Goal: Task Accomplishment & Management: Manage account settings

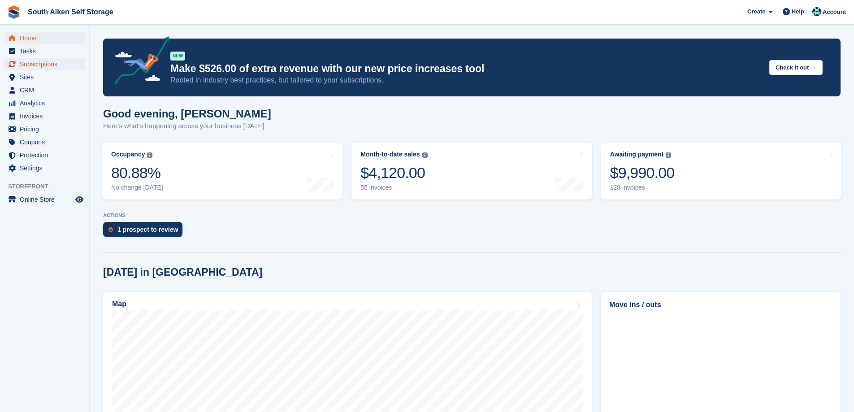
click at [40, 60] on span "Subscriptions" at bounding box center [47, 64] width 54 height 13
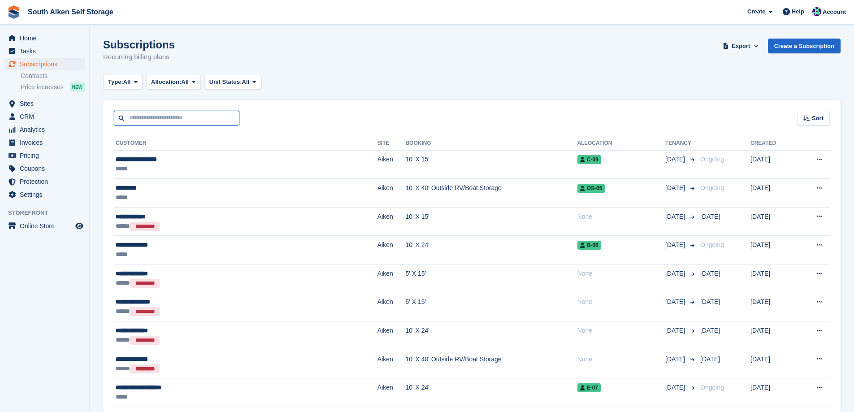
click at [131, 113] on input "text" at bounding box center [177, 118] width 126 height 15
type input "*****"
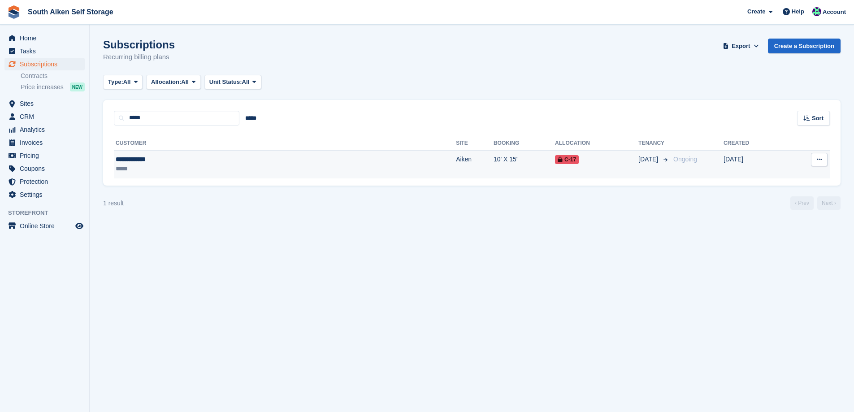
click at [494, 164] on td "10' X 15'" at bounding box center [524, 164] width 61 height 28
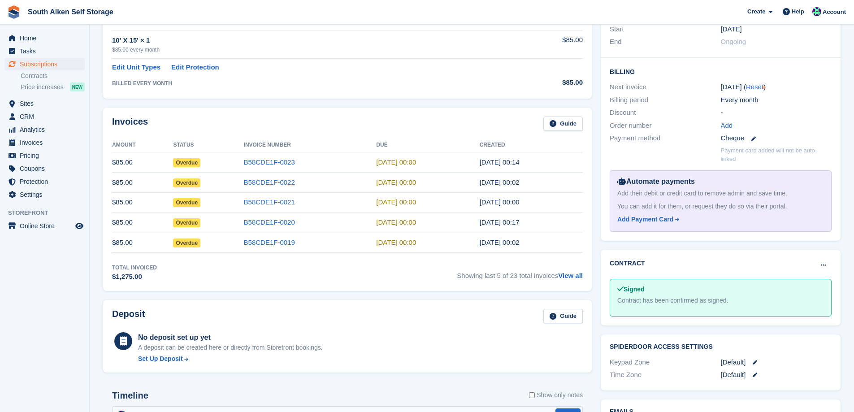
scroll to position [224, 0]
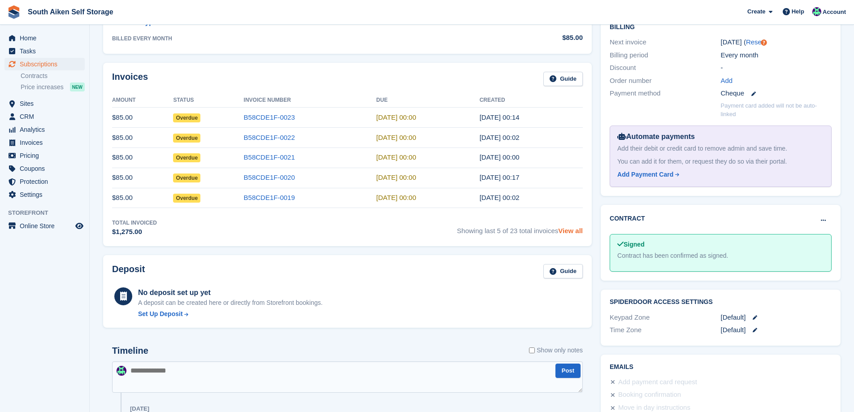
click at [574, 232] on link "View all" at bounding box center [570, 231] width 25 height 8
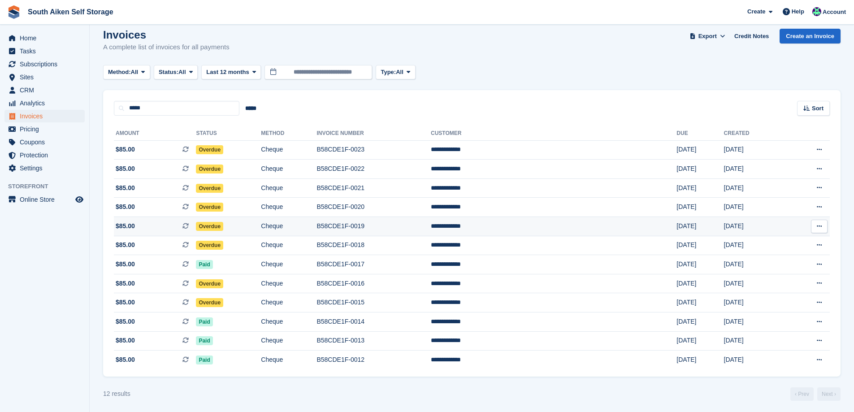
scroll to position [12, 0]
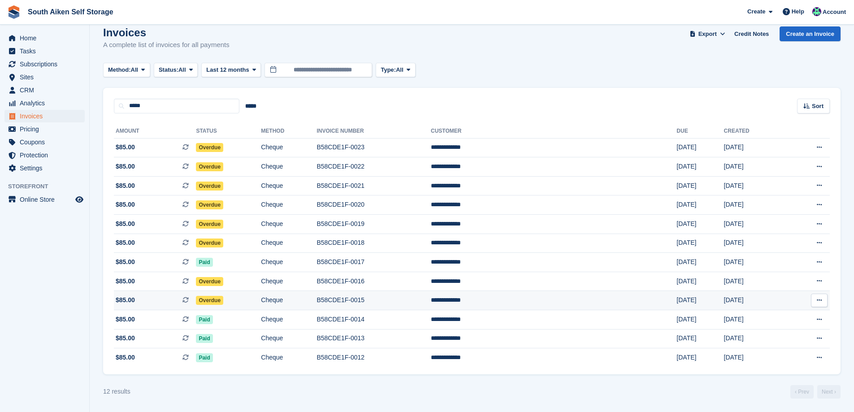
click at [223, 299] on span "Overdue" at bounding box center [209, 300] width 27 height 9
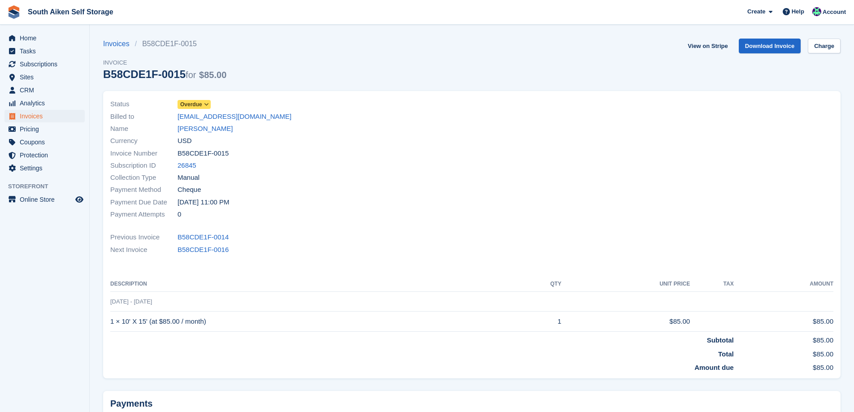
drag, startPoint x: 207, startPoint y: 99, endPoint x: 208, endPoint y: 105, distance: 5.5
click at [207, 100] on link "Overdue" at bounding box center [194, 104] width 33 height 10
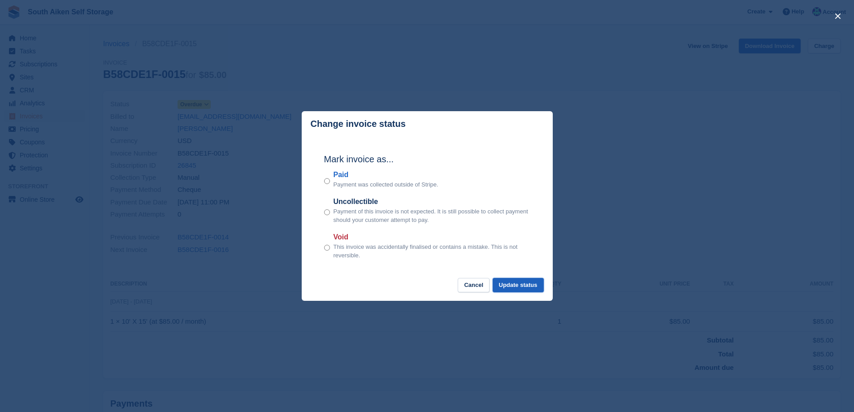
click at [520, 286] on button "Update status" at bounding box center [518, 285] width 51 height 15
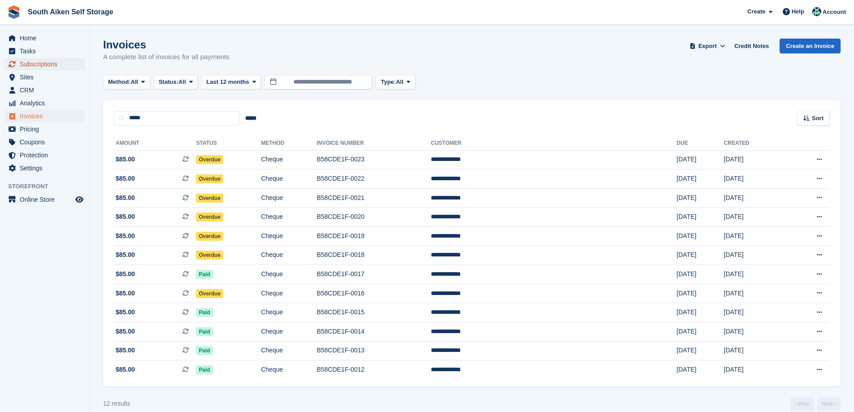
click at [52, 61] on span "Subscriptions" at bounding box center [47, 64] width 54 height 13
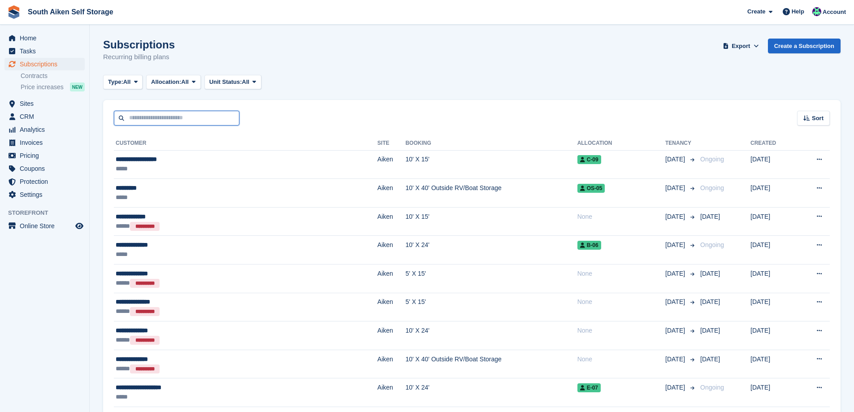
click at [211, 121] on input "text" at bounding box center [177, 118] width 126 height 15
type input "*****"
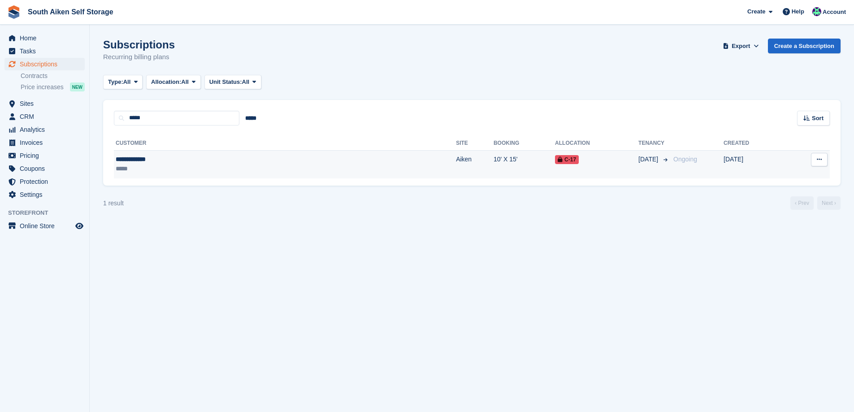
click at [494, 162] on td "10' X 15'" at bounding box center [524, 164] width 61 height 28
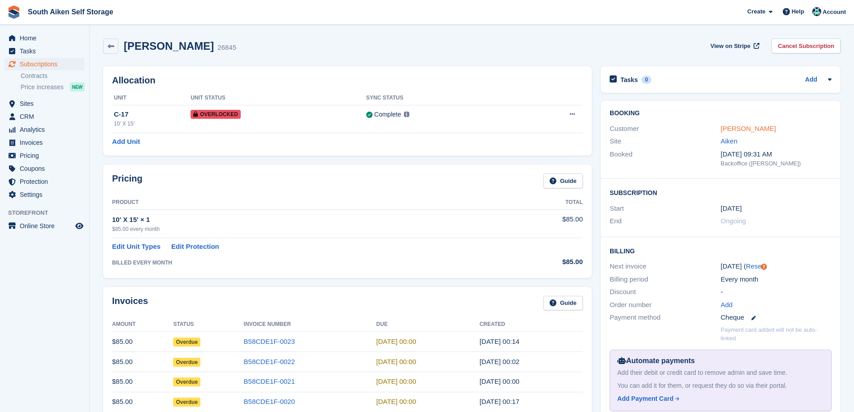
click at [755, 127] on link "Darrell Batts" at bounding box center [748, 129] width 55 height 8
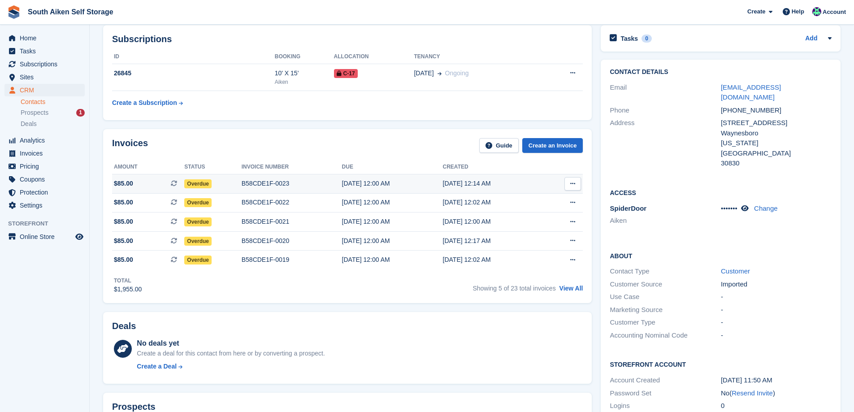
scroll to position [135, 0]
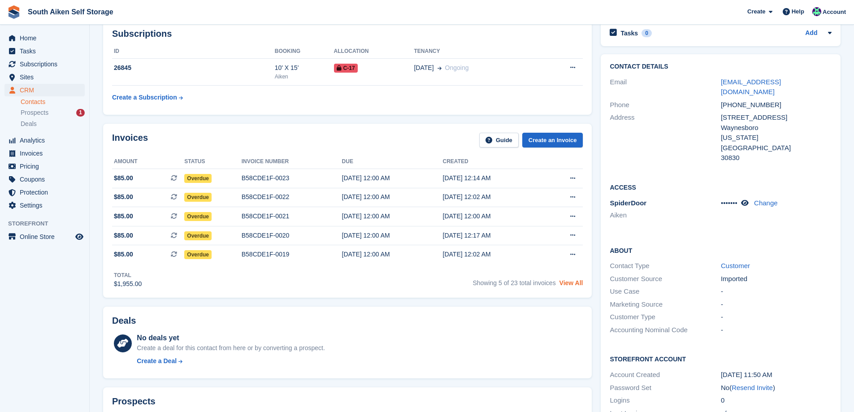
click at [577, 283] on link "View All" at bounding box center [572, 282] width 24 height 7
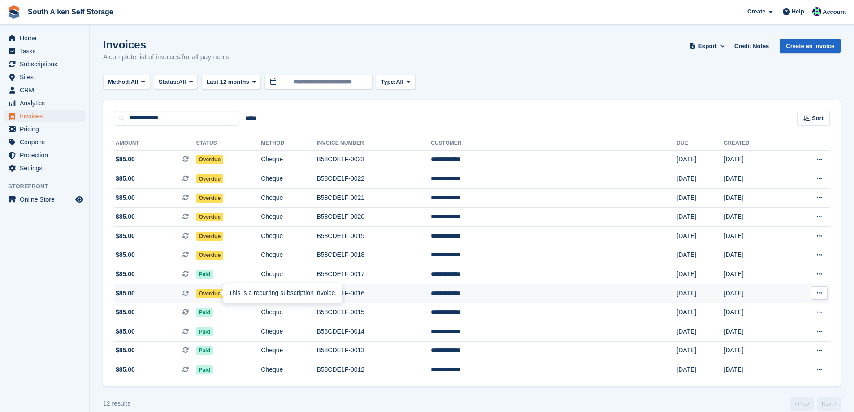
click at [235, 294] on div "This is a recurring subscription invoice." at bounding box center [282, 293] width 119 height 20
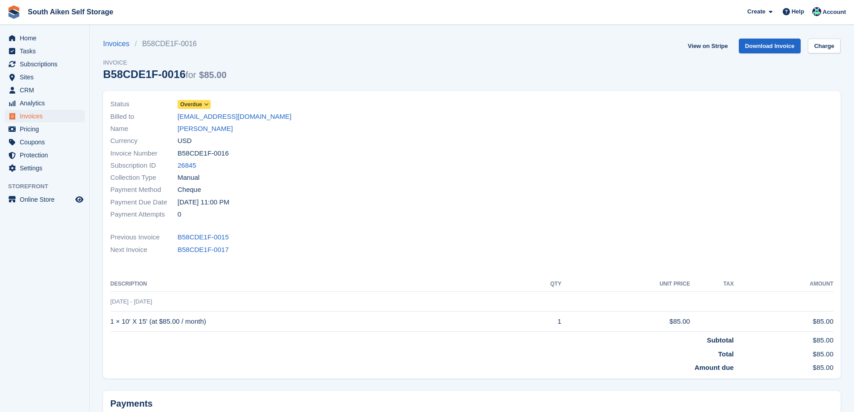
click at [193, 103] on span "Overdue" at bounding box center [191, 104] width 22 height 8
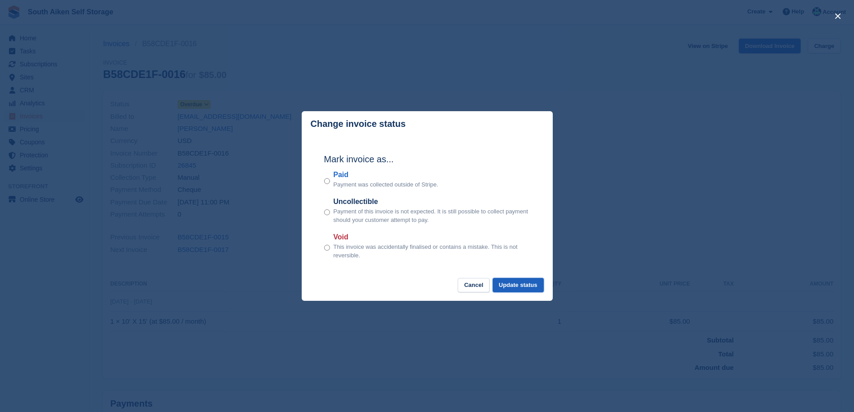
click at [523, 286] on button "Update status" at bounding box center [518, 285] width 51 height 15
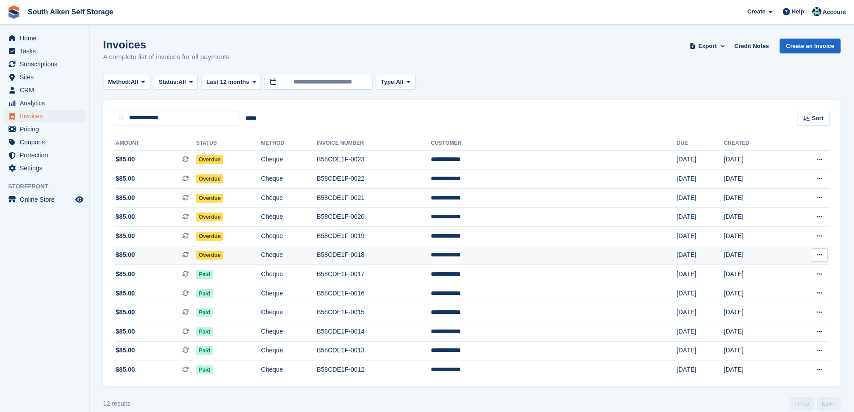
click at [223, 258] on span "Overdue" at bounding box center [209, 255] width 27 height 9
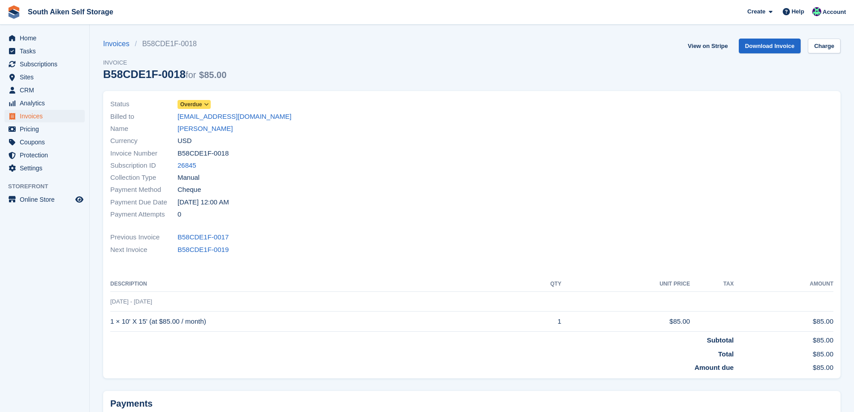
click at [205, 104] on icon at bounding box center [206, 104] width 5 height 5
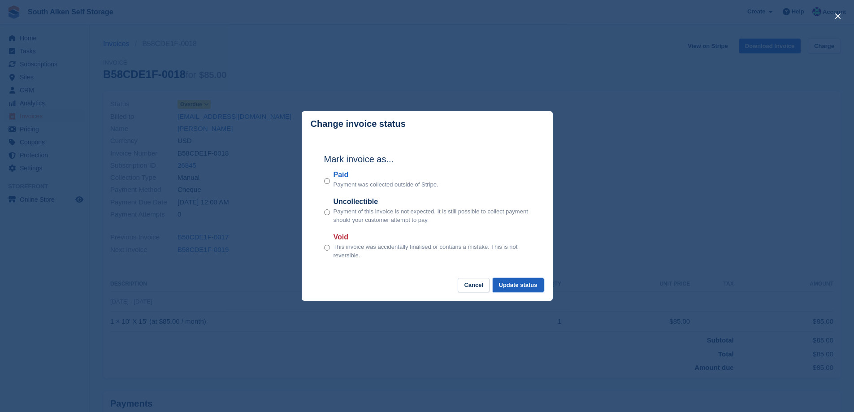
click at [511, 288] on button "Update status" at bounding box center [518, 285] width 51 height 15
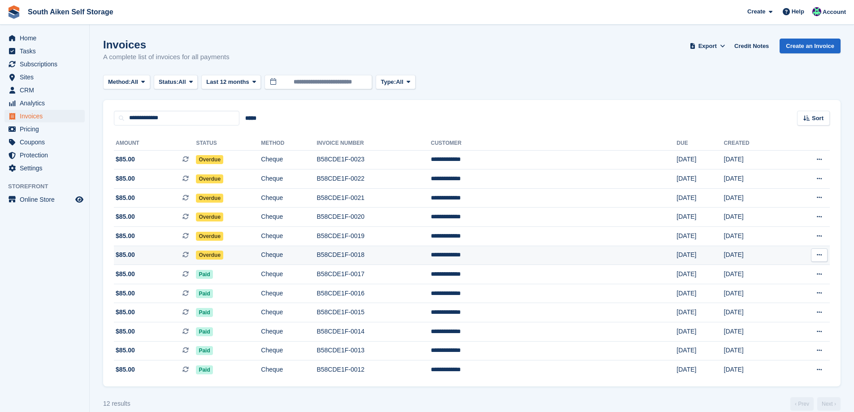
click at [223, 256] on span "Overdue" at bounding box center [209, 255] width 27 height 9
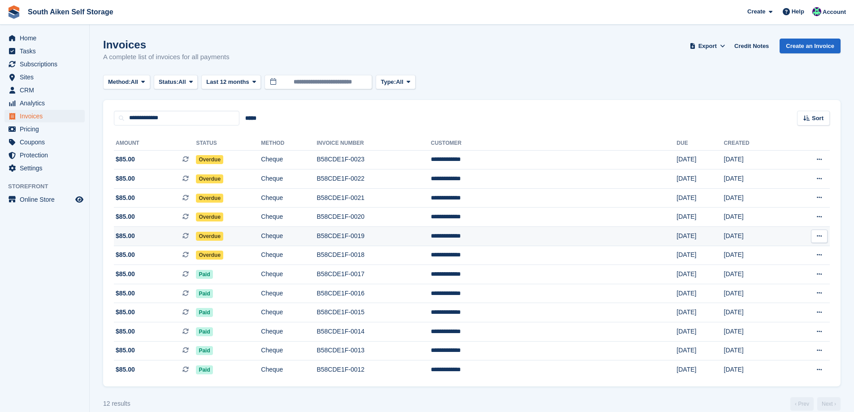
click at [223, 237] on span "Overdue" at bounding box center [209, 236] width 27 height 9
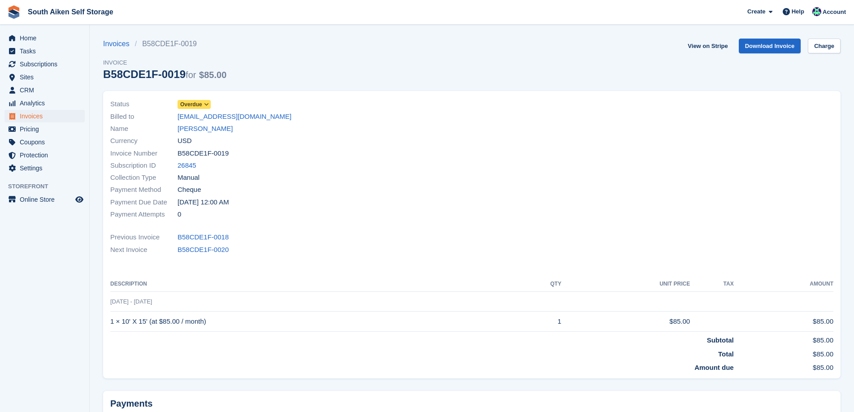
click at [206, 102] on icon at bounding box center [206, 104] width 5 height 5
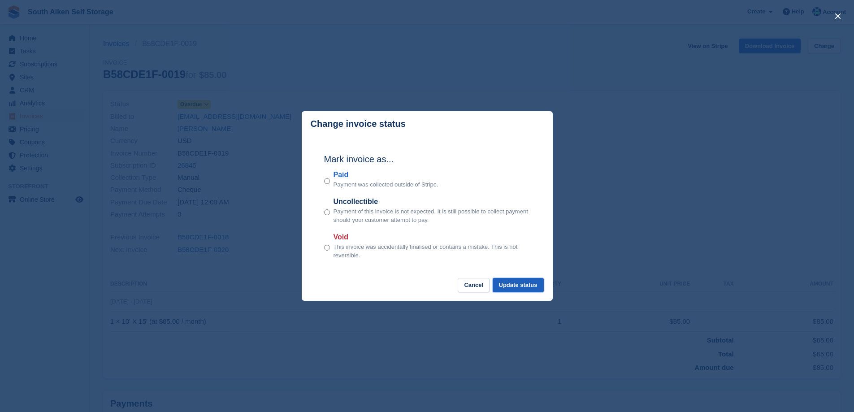
click at [518, 288] on button "Update status" at bounding box center [518, 285] width 51 height 15
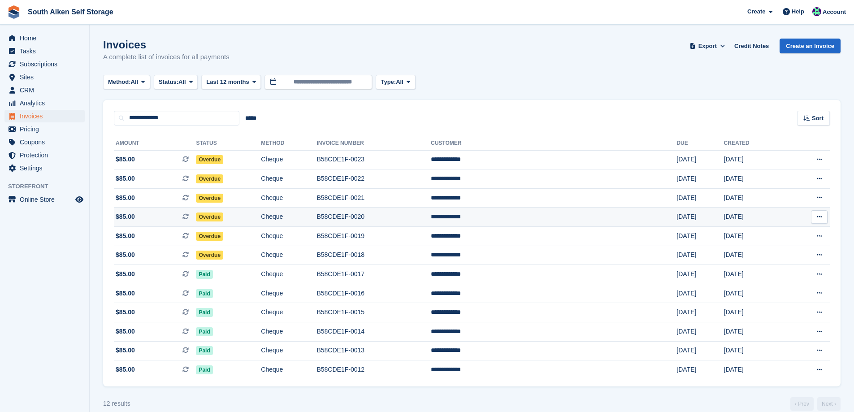
click at [223, 218] on span "Overdue" at bounding box center [209, 217] width 27 height 9
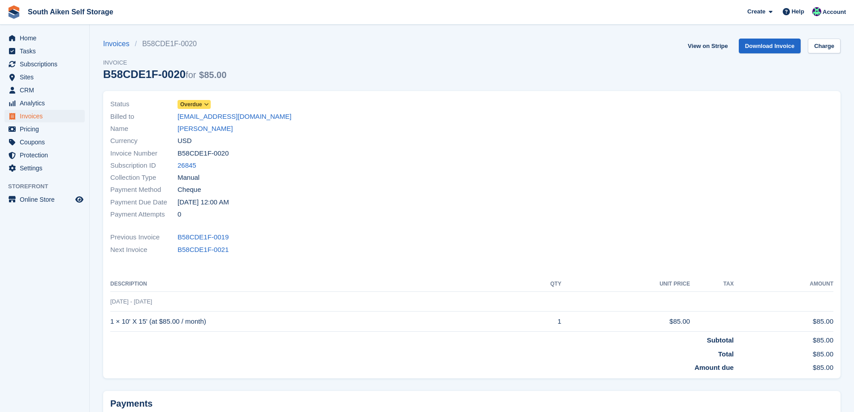
click at [206, 105] on icon at bounding box center [206, 104] width 5 height 5
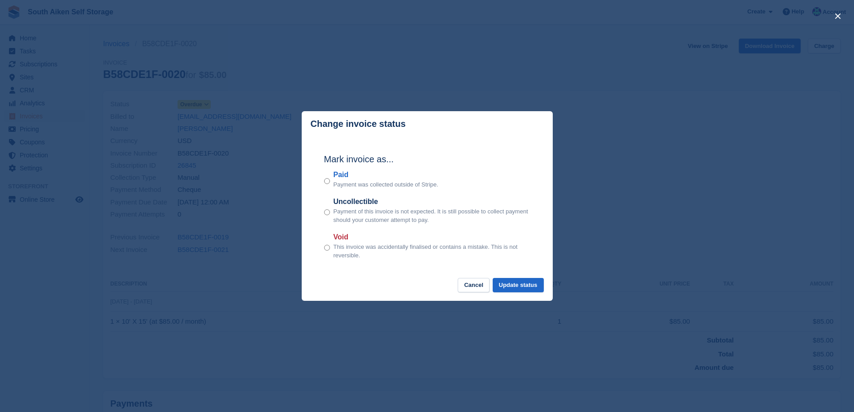
click at [323, 182] on div "Mark invoice as... Paid Payment was collected outside of Stripe. Uncollectible …" at bounding box center [427, 207] width 224 height 141
click at [526, 285] on button "Update status" at bounding box center [518, 285] width 51 height 15
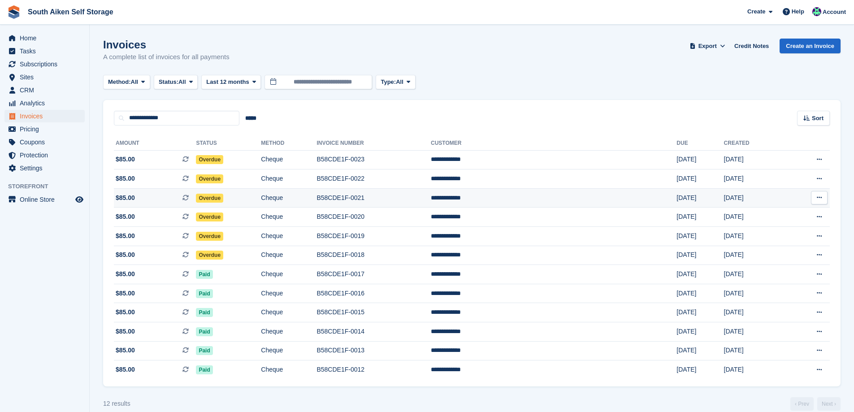
click at [223, 199] on span "Overdue" at bounding box center [209, 198] width 27 height 9
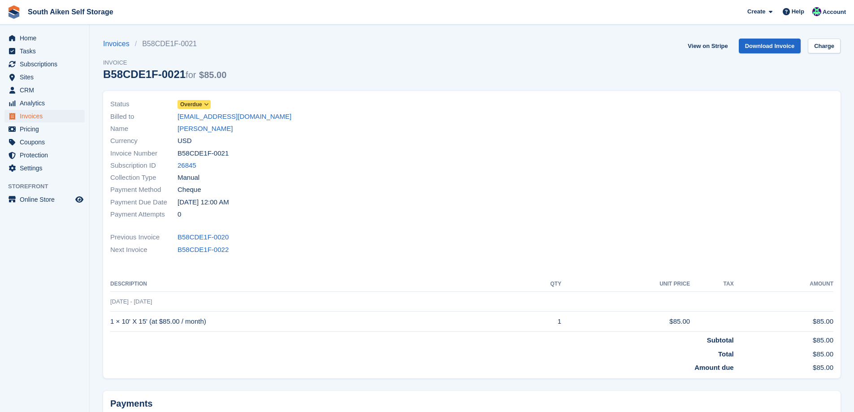
click at [207, 107] on icon at bounding box center [206, 104] width 5 height 5
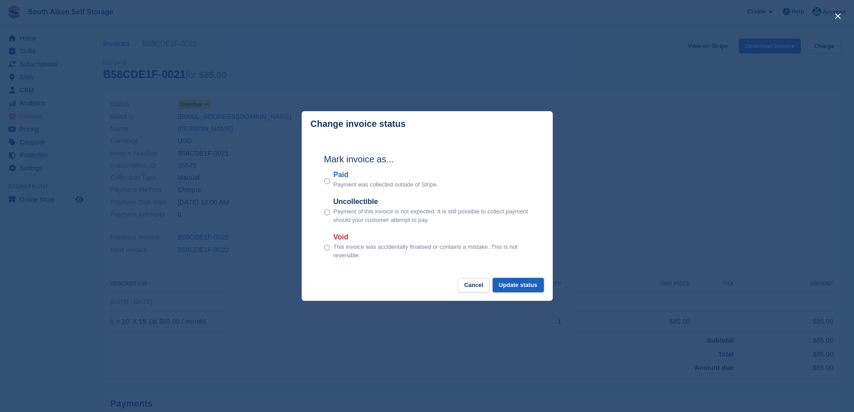
click at [518, 285] on button "Update status" at bounding box center [518, 285] width 51 height 15
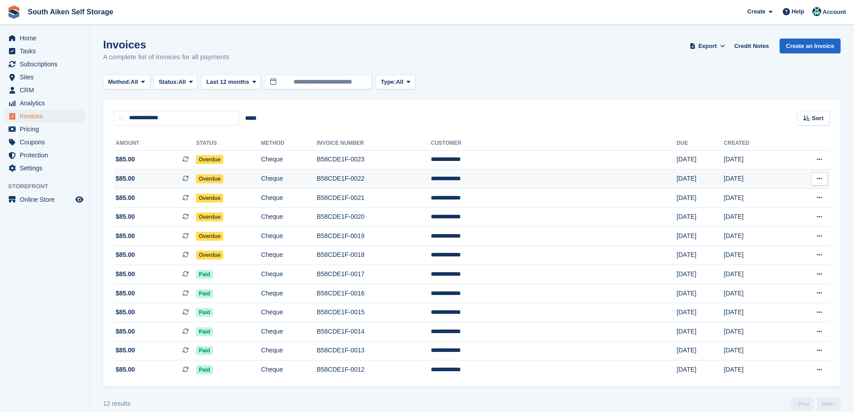
click at [223, 179] on span "Overdue" at bounding box center [209, 178] width 27 height 9
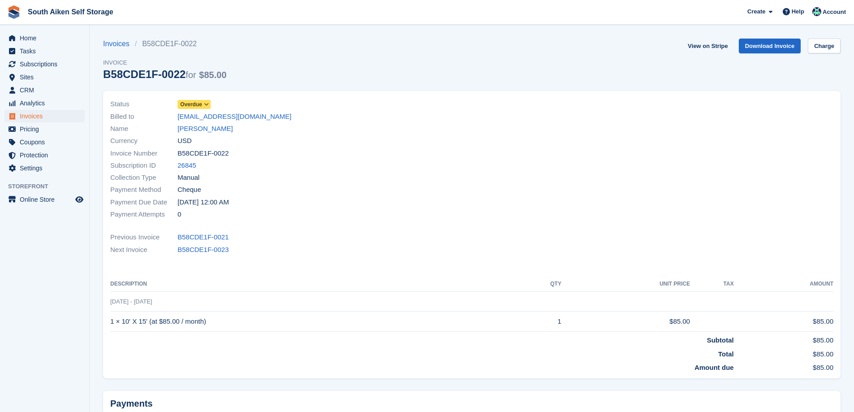
click at [205, 104] on icon at bounding box center [206, 104] width 5 height 5
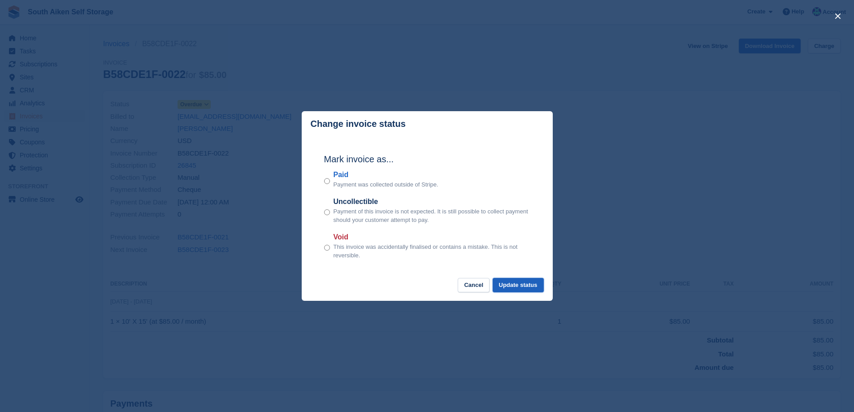
click at [524, 287] on button "Update status" at bounding box center [518, 285] width 51 height 15
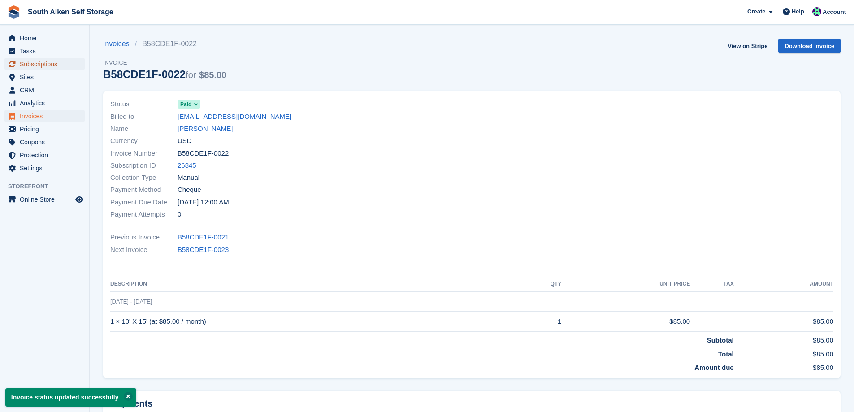
click at [52, 65] on span "Subscriptions" at bounding box center [47, 64] width 54 height 13
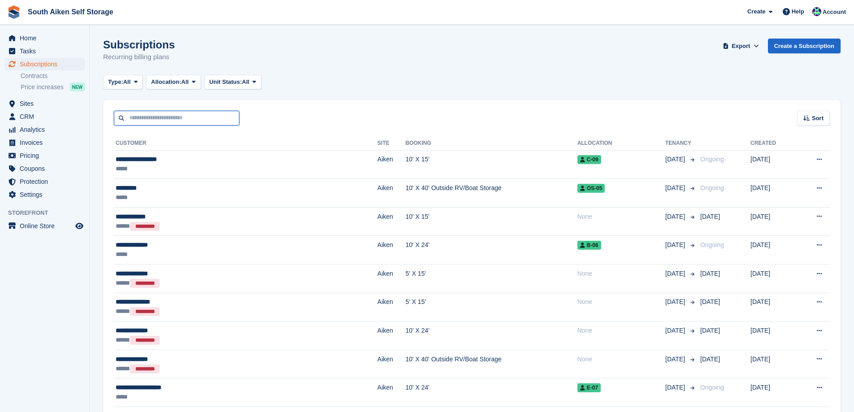
click at [175, 118] on input "text" at bounding box center [177, 118] width 126 height 15
type input "*****"
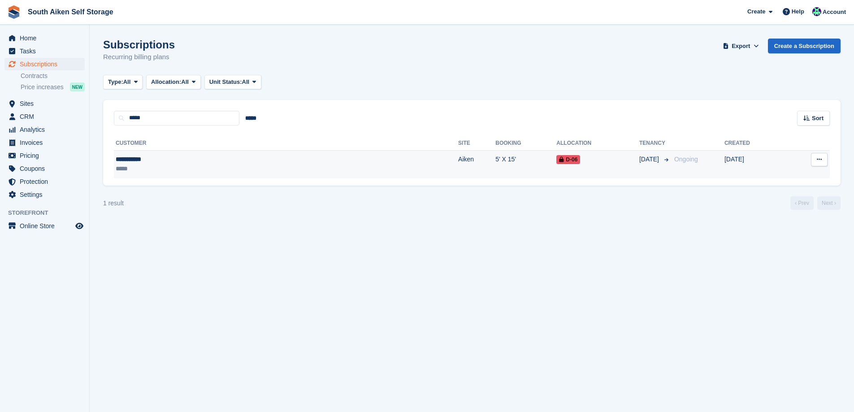
click at [496, 157] on td "5' X 15'" at bounding box center [526, 164] width 61 height 28
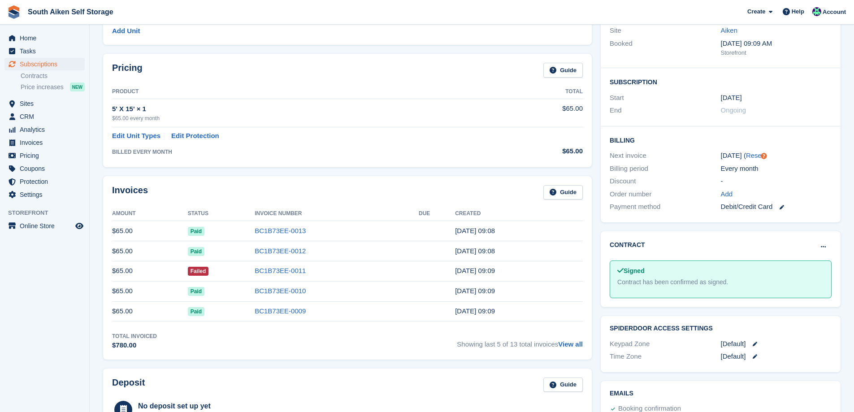
scroll to position [135, 0]
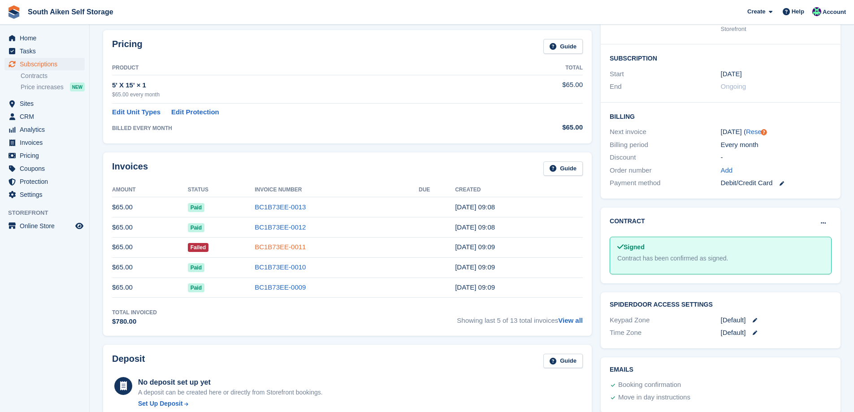
click at [276, 248] on link "BC1B73EE-0011" at bounding box center [280, 247] width 51 height 8
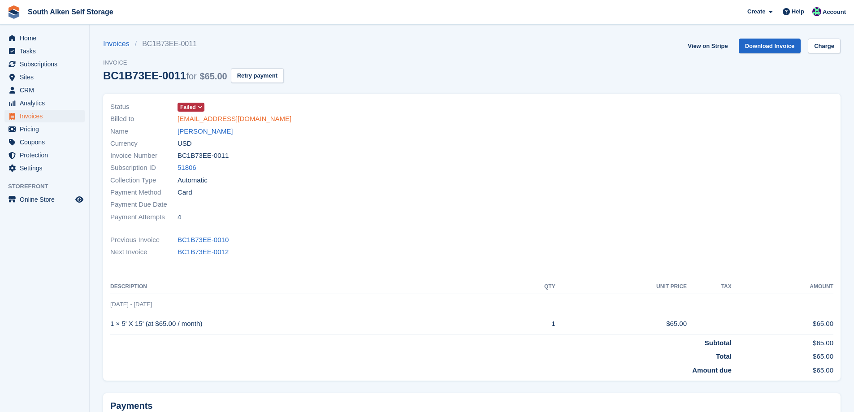
click at [226, 120] on link "jasonnoble56@gmail.com" at bounding box center [235, 119] width 114 height 10
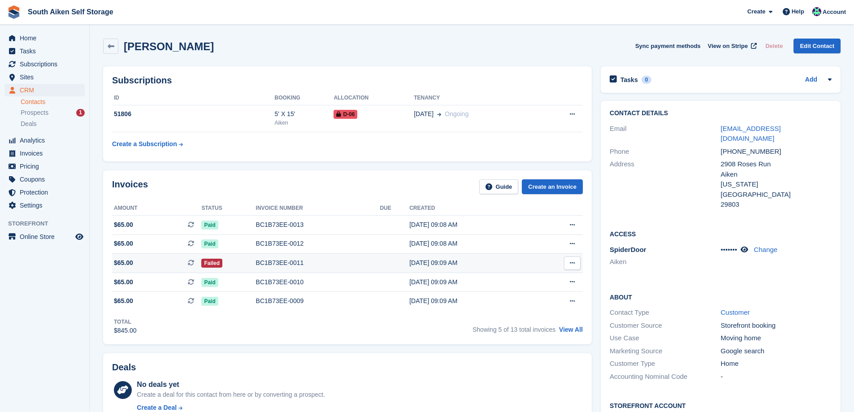
click at [274, 264] on div "BC1B73EE-0011" at bounding box center [318, 262] width 124 height 9
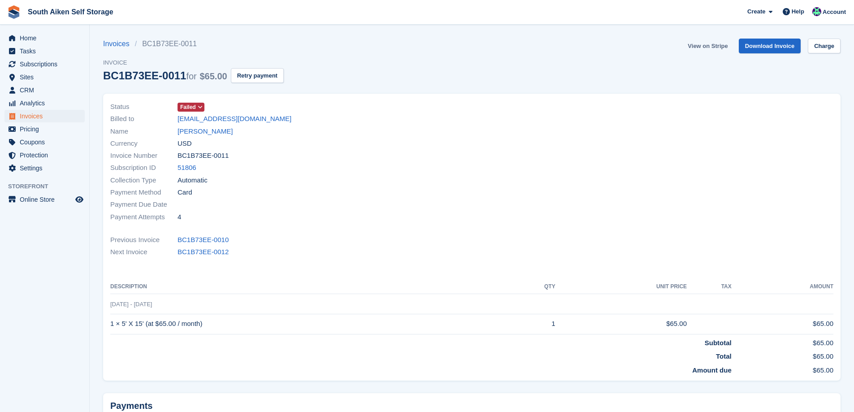
click at [717, 48] on link "View on Stripe" at bounding box center [707, 46] width 47 height 15
click at [36, 36] on span "Home" at bounding box center [47, 38] width 54 height 13
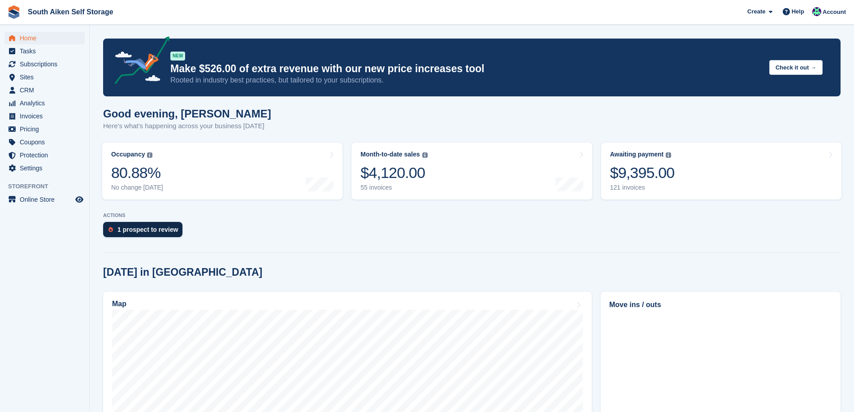
click at [140, 231] on div "1 prospect to review" at bounding box center [148, 229] width 61 height 7
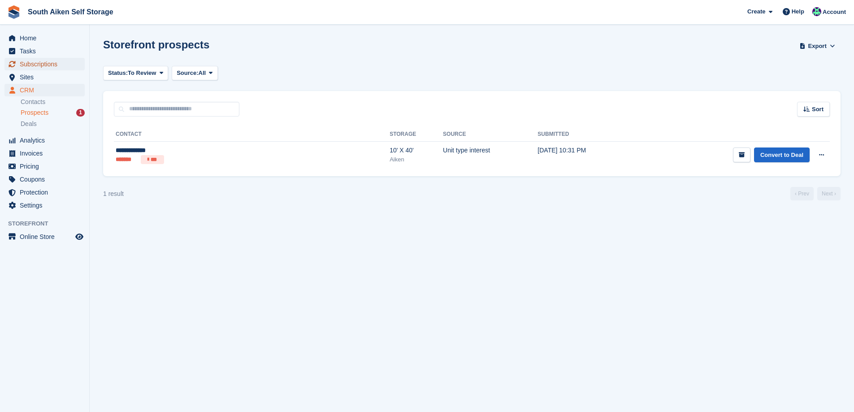
click at [33, 66] on span "Subscriptions" at bounding box center [47, 64] width 54 height 13
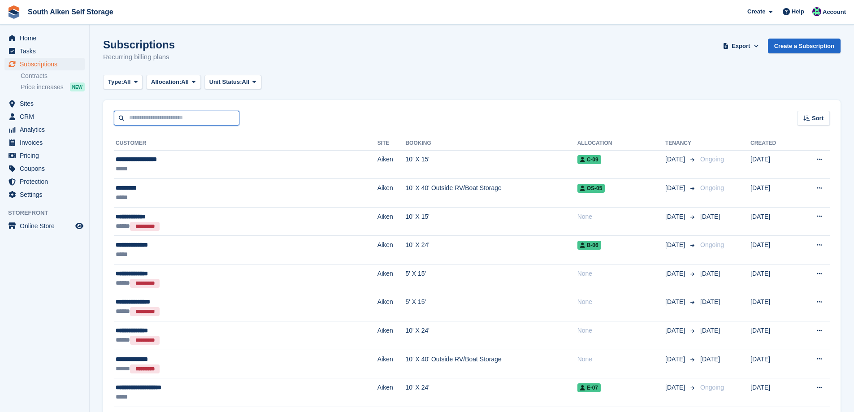
drag, startPoint x: 147, startPoint y: 118, endPoint x: 147, endPoint y: 113, distance: 5.4
click at [147, 113] on input "text" at bounding box center [177, 118] width 126 height 15
type input "*****"
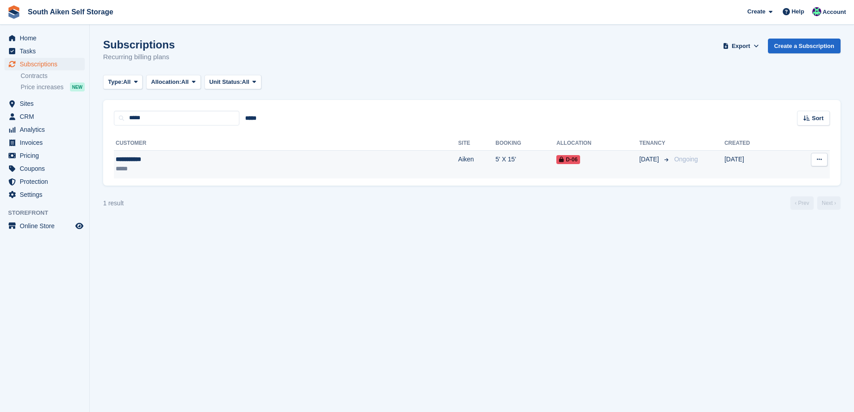
click at [173, 158] on div "**********" at bounding box center [188, 159] width 144 height 9
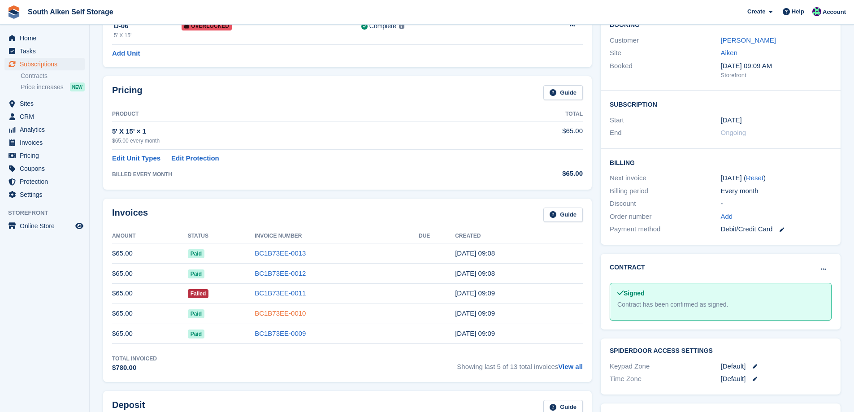
scroll to position [90, 0]
click at [283, 289] on link "BC1B73EE-0011" at bounding box center [280, 292] width 51 height 8
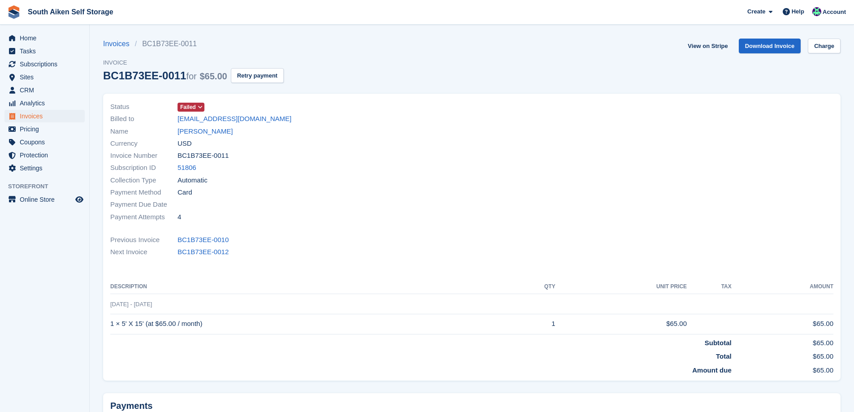
click at [198, 105] on icon at bounding box center [200, 107] width 5 height 5
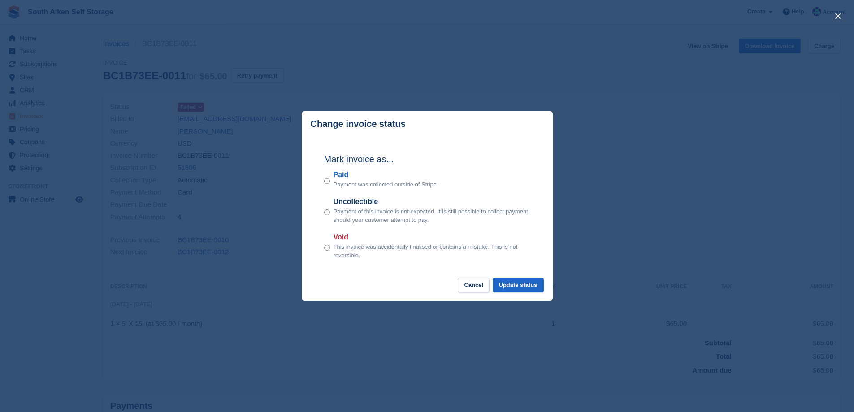
drag, startPoint x: 647, startPoint y: 238, endPoint x: 480, endPoint y: 235, distance: 167.3
click at [640, 240] on div "close" at bounding box center [427, 206] width 854 height 412
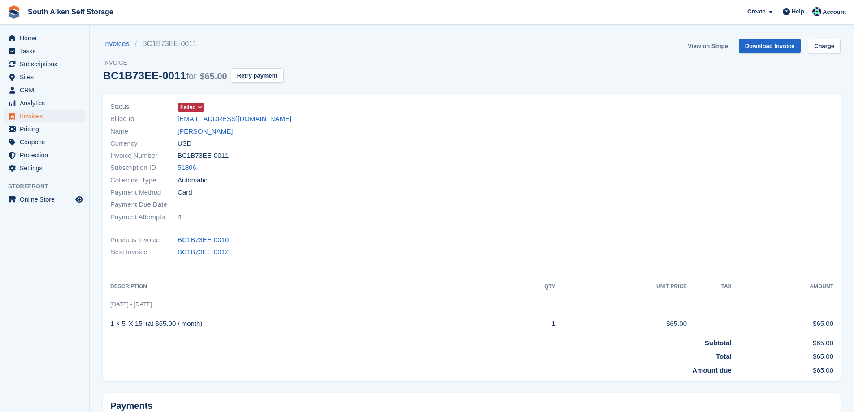
click at [717, 47] on link "View on Stripe" at bounding box center [707, 46] width 47 height 15
click at [28, 36] on span "Home" at bounding box center [47, 38] width 54 height 13
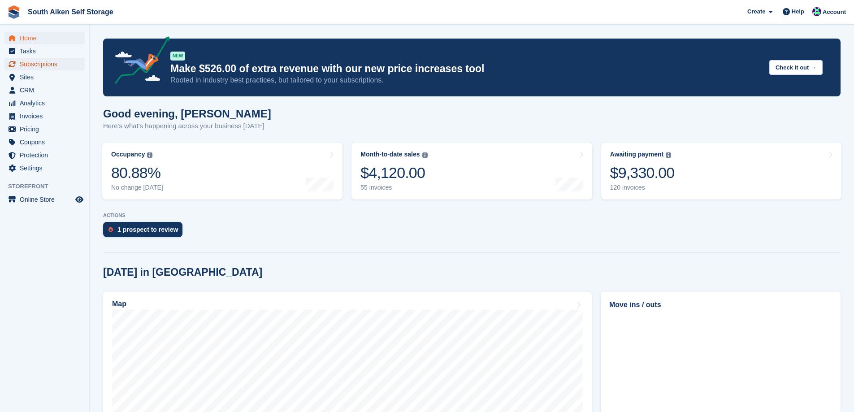
click at [45, 64] on span "Subscriptions" at bounding box center [47, 64] width 54 height 13
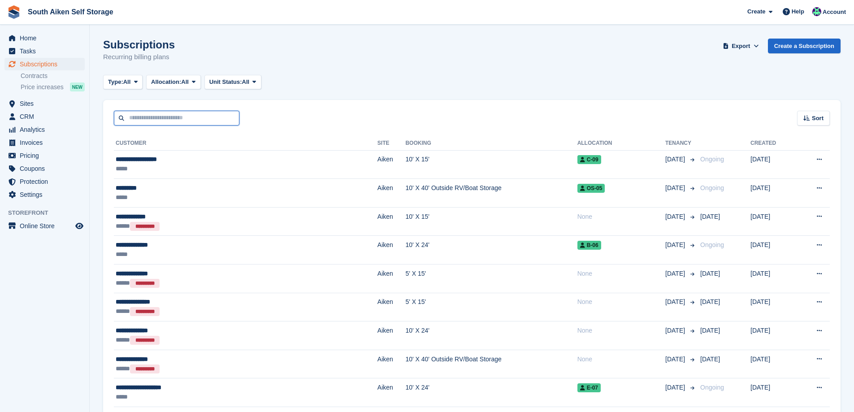
click at [156, 120] on input "text" at bounding box center [177, 118] width 126 height 15
type input "*****"
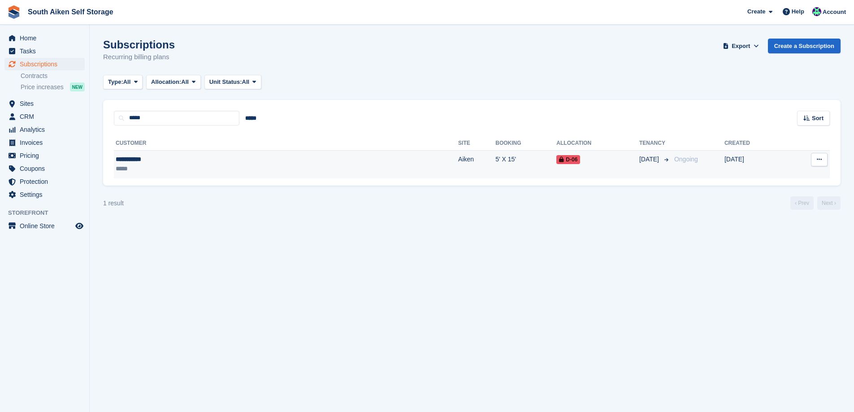
click at [458, 157] on td "Aiken" at bounding box center [476, 164] width 37 height 28
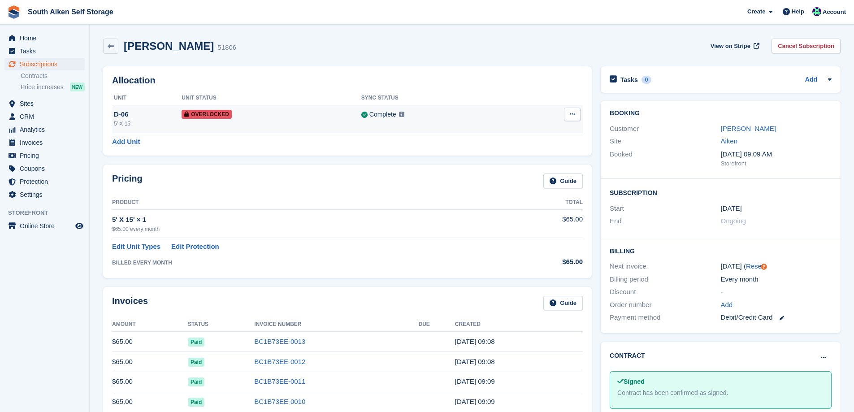
click at [219, 113] on span "Overlocked" at bounding box center [207, 114] width 50 height 9
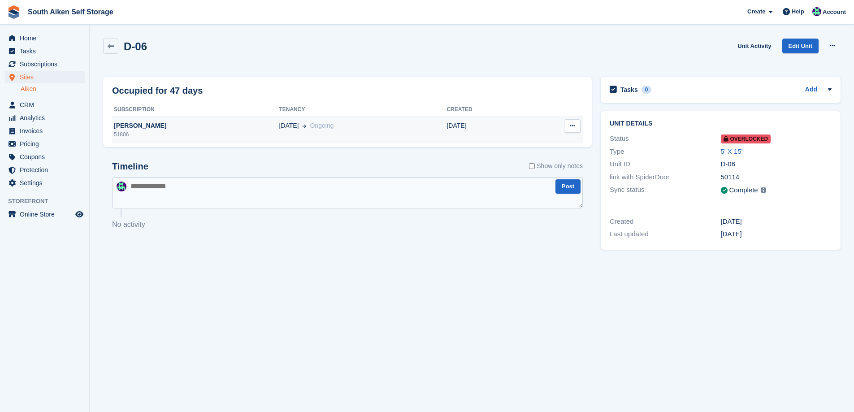
click at [570, 125] on icon at bounding box center [572, 126] width 5 height 6
drag, startPoint x: 386, startPoint y: 141, endPoint x: 329, endPoint y: 120, distance: 60.6
click at [386, 139] on td "01 Sep Ongoing" at bounding box center [363, 130] width 168 height 27
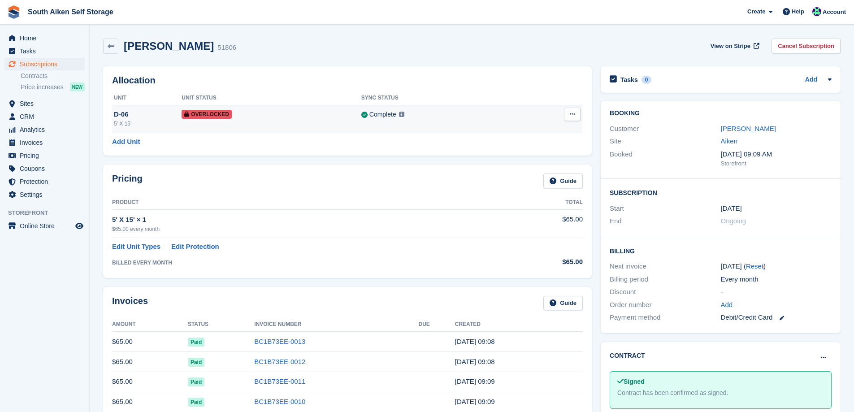
click at [571, 116] on icon at bounding box center [572, 114] width 5 height 6
click at [531, 134] on p "Remove Overlock" at bounding box center [538, 132] width 78 height 12
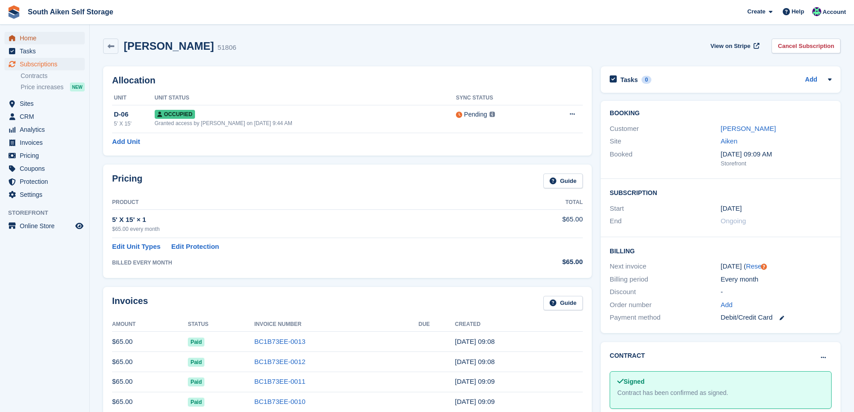
click at [31, 38] on span "Home" at bounding box center [47, 38] width 54 height 13
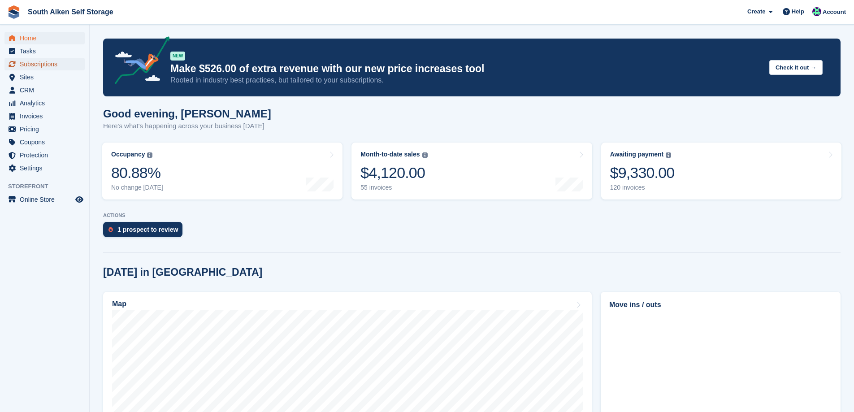
click at [51, 64] on span "Subscriptions" at bounding box center [47, 64] width 54 height 13
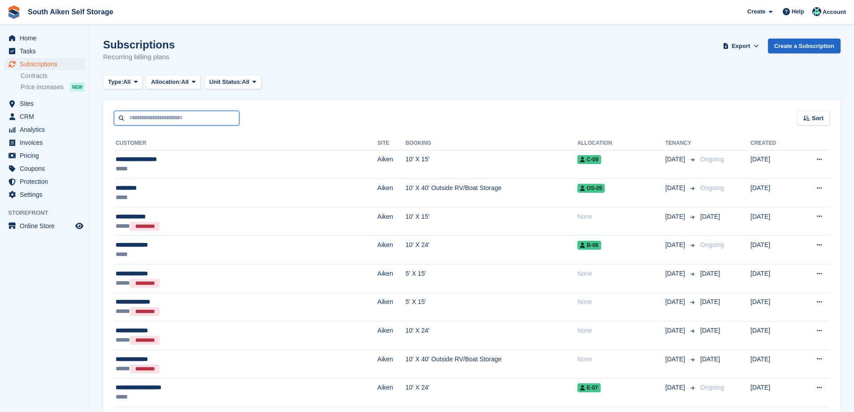
click at [148, 116] on input "text" at bounding box center [177, 118] width 126 height 15
type input "*****"
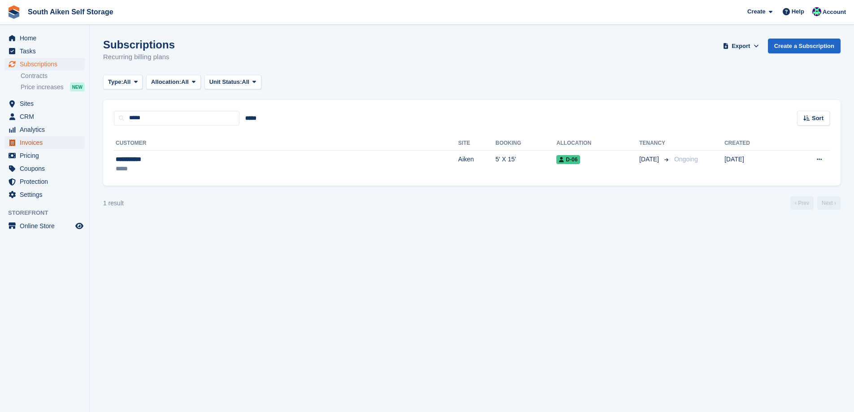
click at [38, 141] on span "Invoices" at bounding box center [47, 142] width 54 height 13
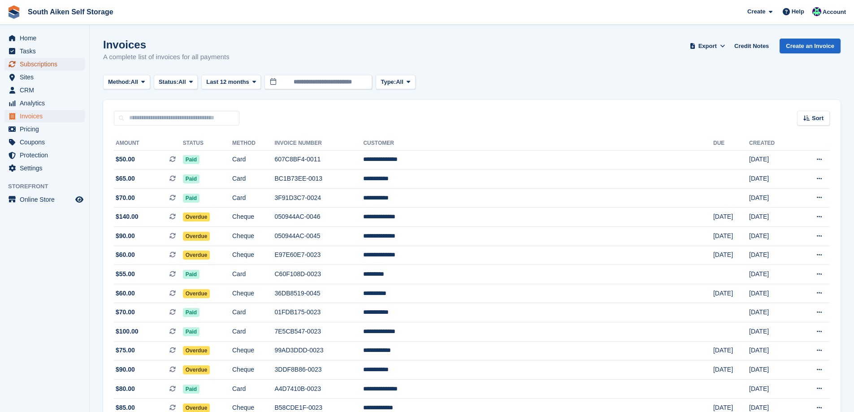
click at [36, 61] on span "Subscriptions" at bounding box center [47, 64] width 54 height 13
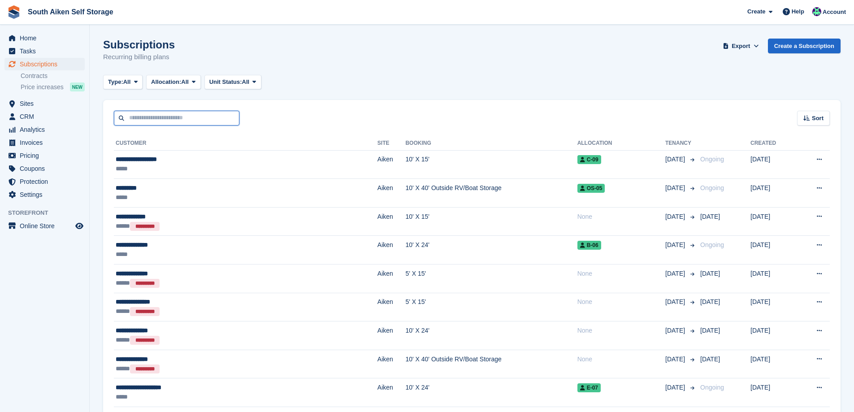
click at [189, 119] on input "text" at bounding box center [177, 118] width 126 height 15
type input "*"
type input "*****"
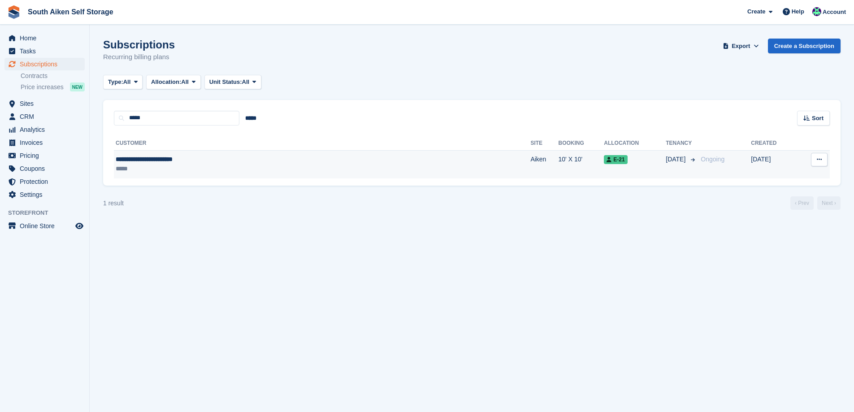
click at [229, 165] on div "*****" at bounding box center [232, 168] width 233 height 9
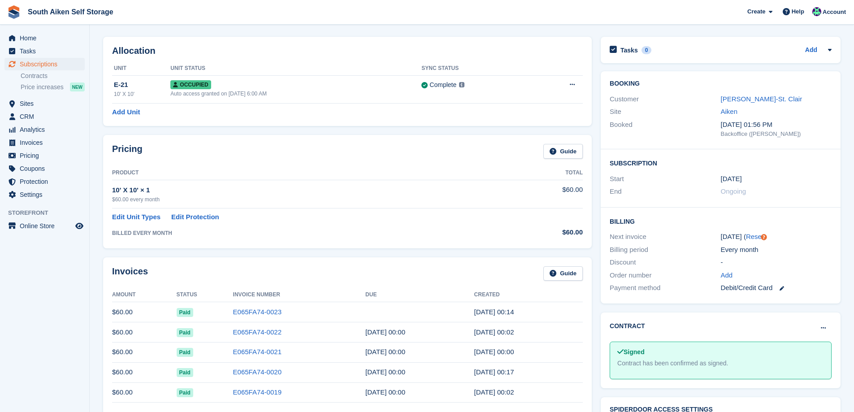
scroll to position [45, 0]
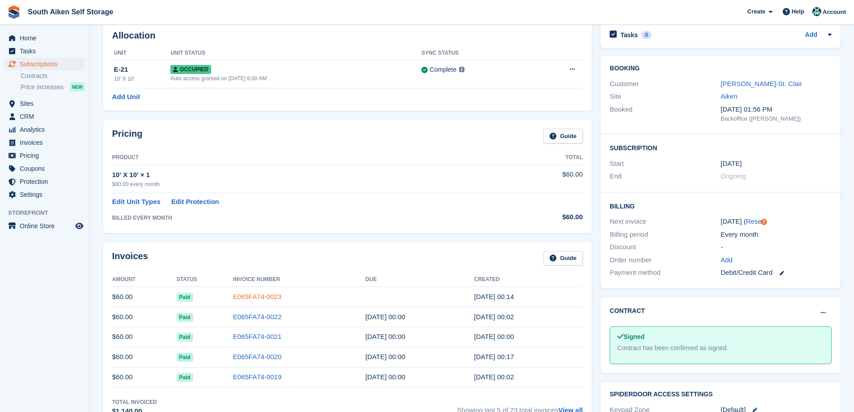
click at [260, 296] on link "E065FA74-0023" at bounding box center [257, 297] width 48 height 8
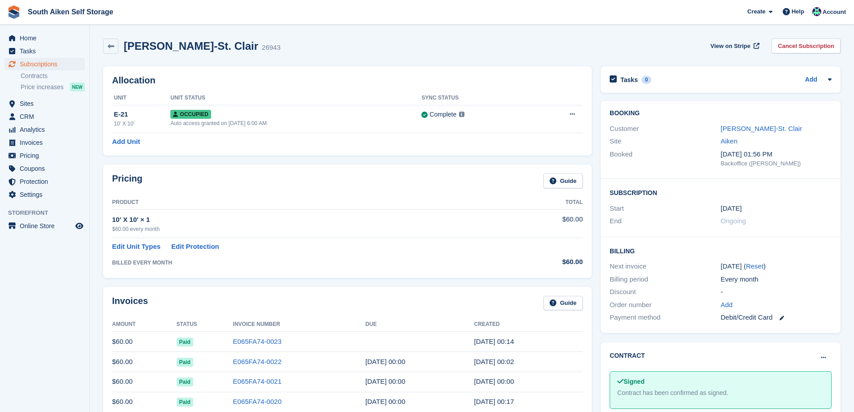
scroll to position [45, 0]
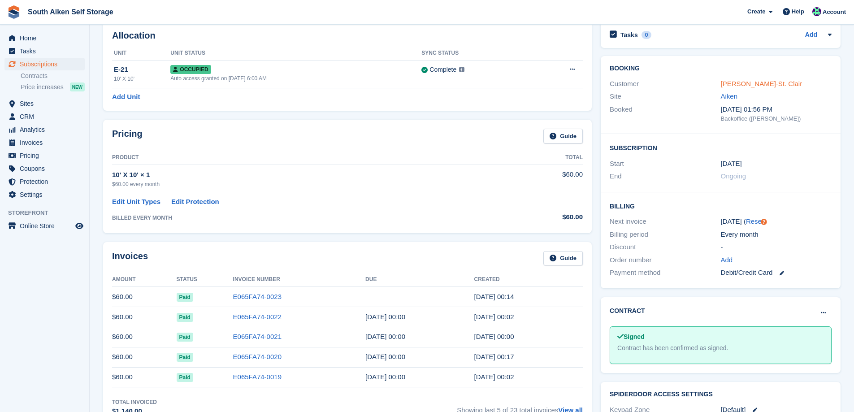
click at [745, 83] on link "Kimberely Nayda-St. Clair" at bounding box center [762, 84] width 82 height 8
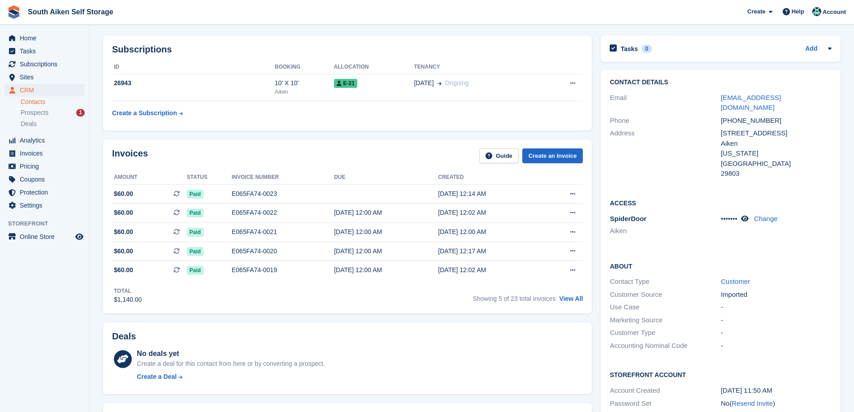
scroll to position [45, 0]
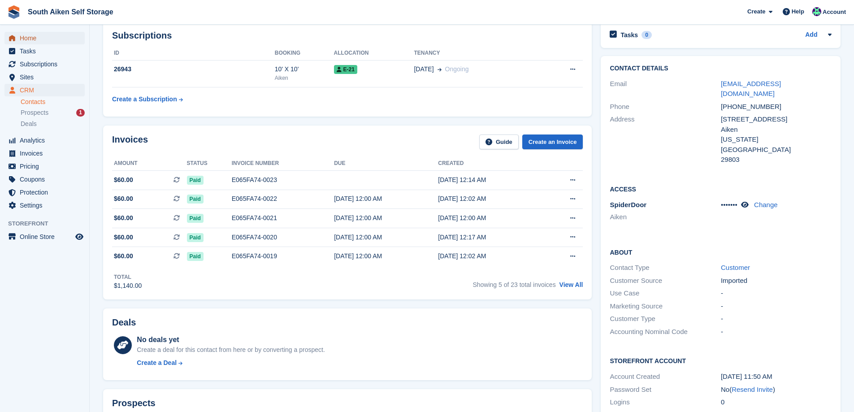
click at [40, 39] on span "Home" at bounding box center [47, 38] width 54 height 13
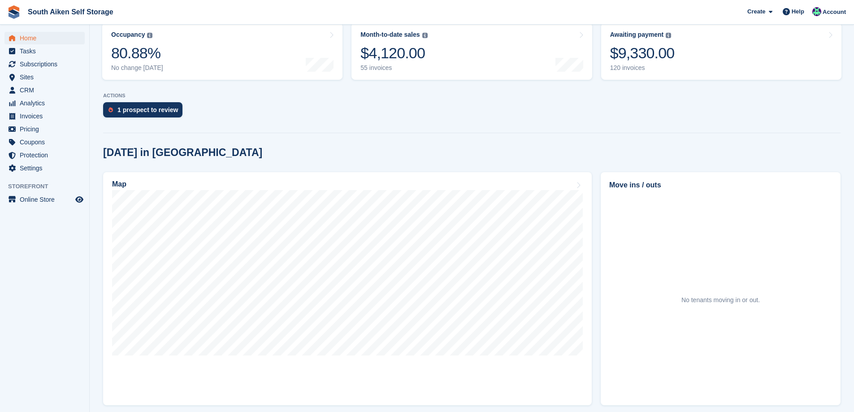
scroll to position [135, 0]
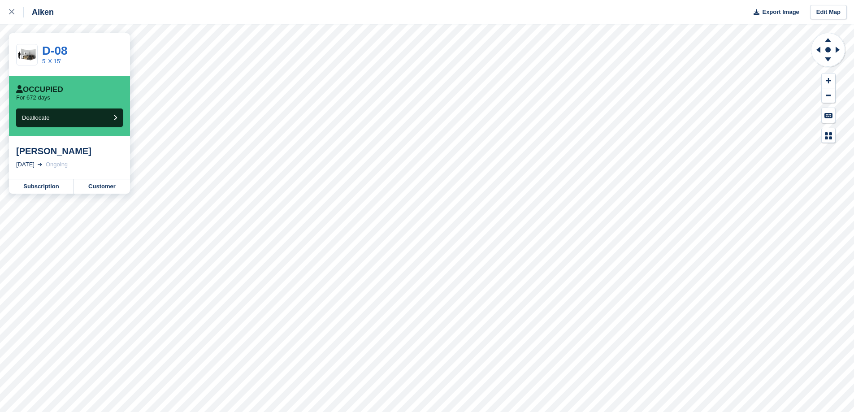
click at [43, 153] on div "[PERSON_NAME]" at bounding box center [69, 151] width 107 height 11
click at [45, 188] on link "Subscription" at bounding box center [41, 186] width 65 height 14
click at [48, 187] on link "Subscription" at bounding box center [41, 186] width 65 height 14
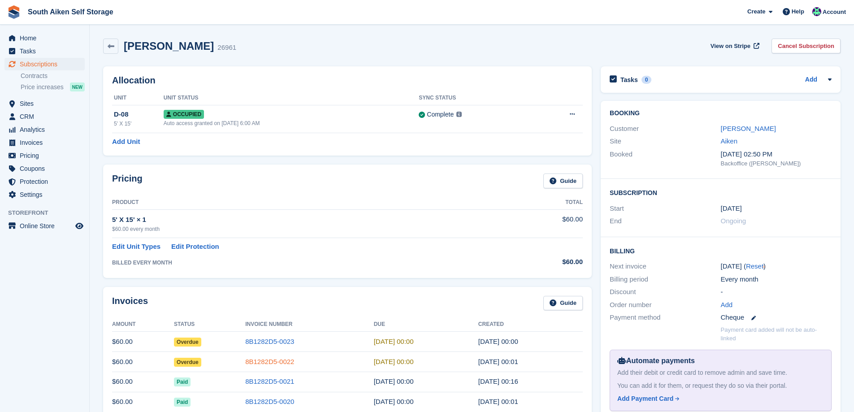
click at [271, 364] on link "8B1282D5-0022" at bounding box center [269, 362] width 49 height 8
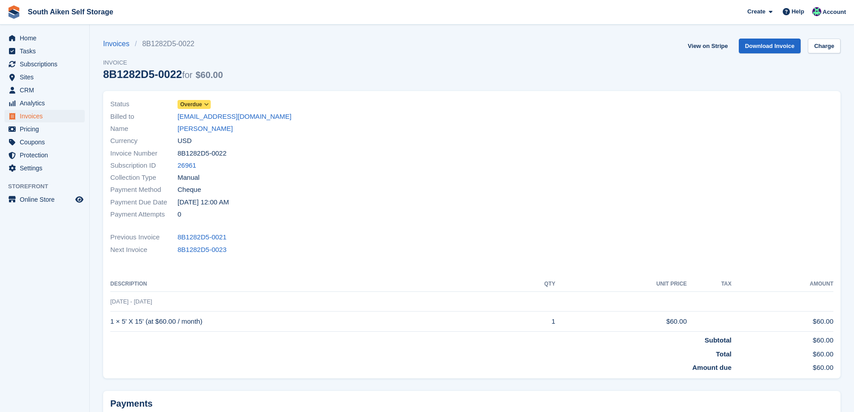
click at [206, 104] on icon at bounding box center [206, 104] width 5 height 5
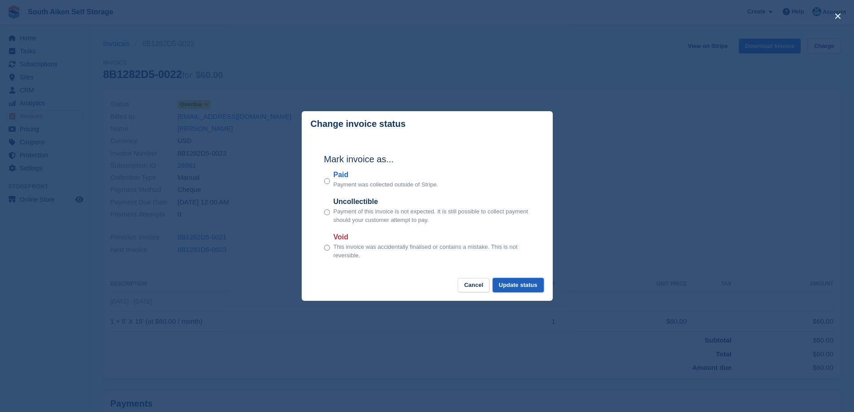
click at [531, 288] on button "Update status" at bounding box center [518, 285] width 51 height 15
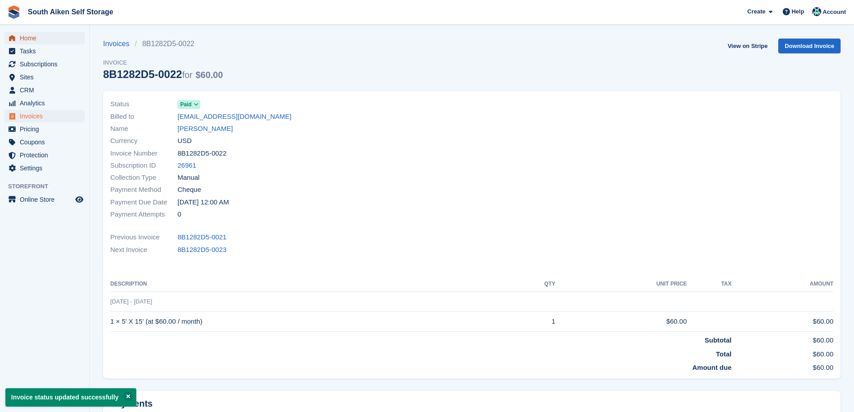
click at [29, 35] on span "Home" at bounding box center [47, 38] width 54 height 13
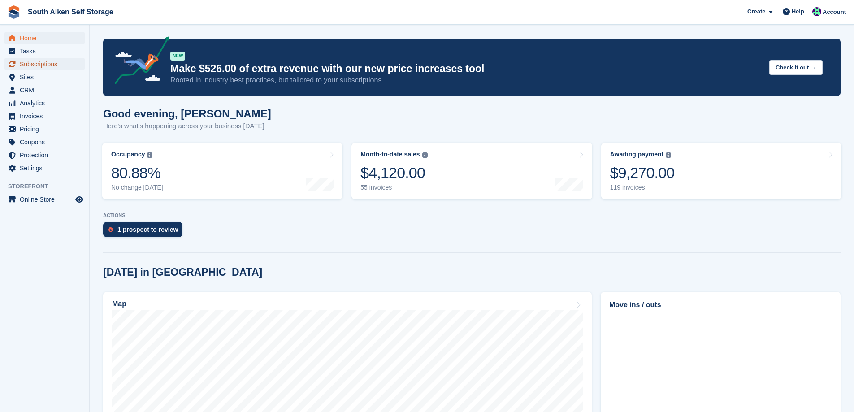
click at [48, 64] on span "Subscriptions" at bounding box center [47, 64] width 54 height 13
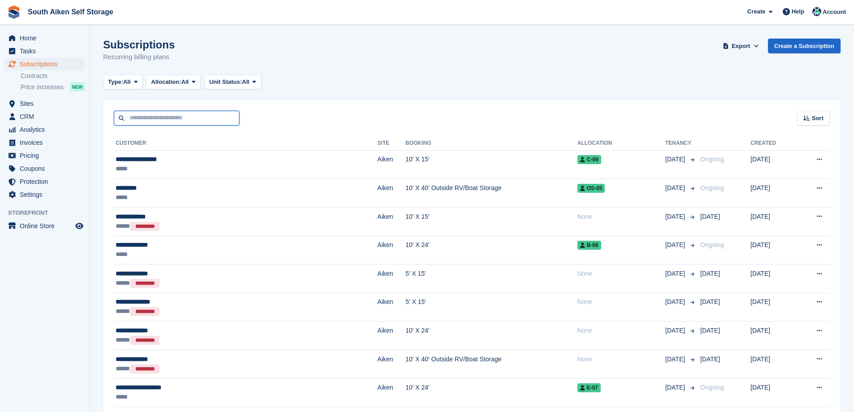
click at [173, 121] on input "text" at bounding box center [177, 118] width 126 height 15
type input "****"
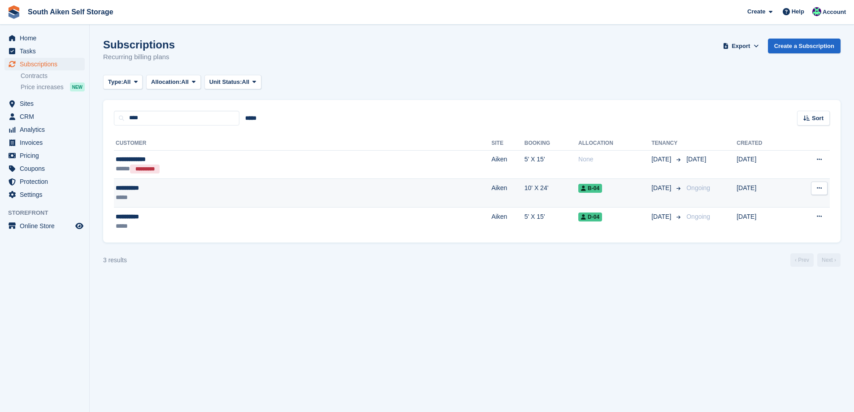
click at [581, 189] on icon at bounding box center [583, 188] width 5 height 5
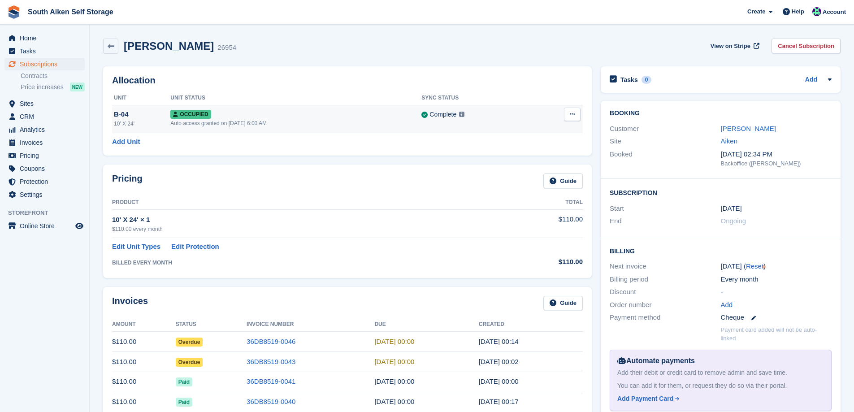
click at [567, 113] on button at bounding box center [572, 114] width 17 height 13
click at [526, 131] on p "Overlock" at bounding box center [538, 132] width 78 height 12
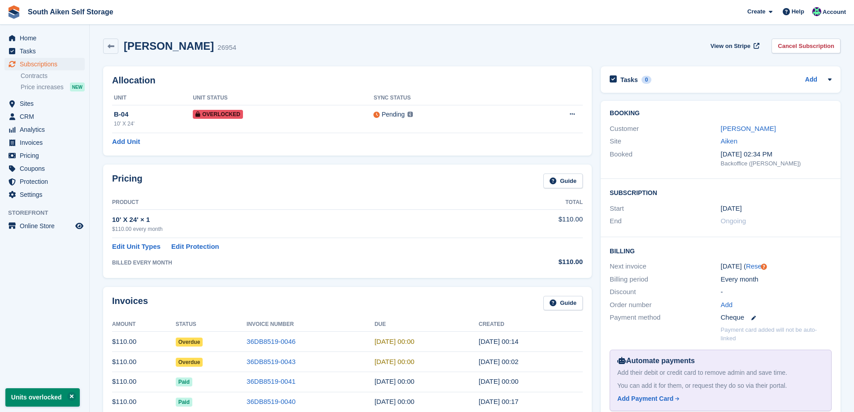
click at [195, 365] on span "Overdue" at bounding box center [189, 362] width 27 height 9
click at [262, 362] on link "36DB8519-0043" at bounding box center [271, 362] width 49 height 8
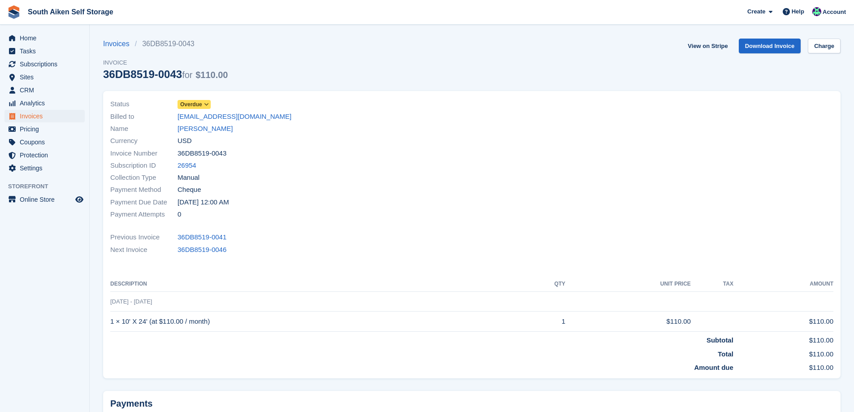
click at [206, 104] on icon at bounding box center [206, 104] width 5 height 5
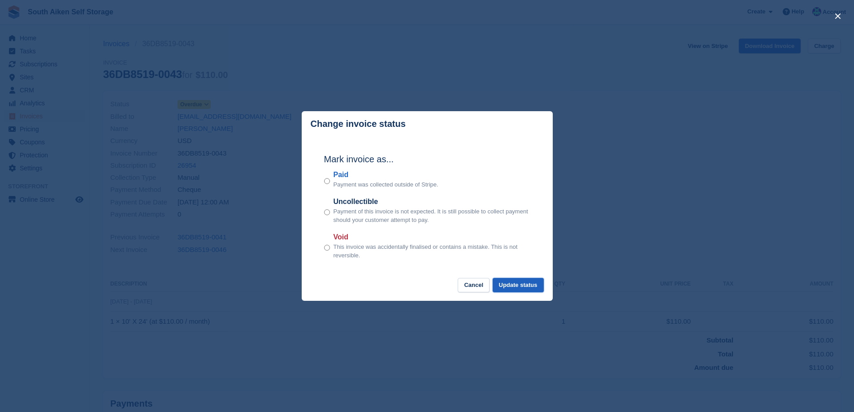
click at [521, 286] on button "Update status" at bounding box center [518, 285] width 51 height 15
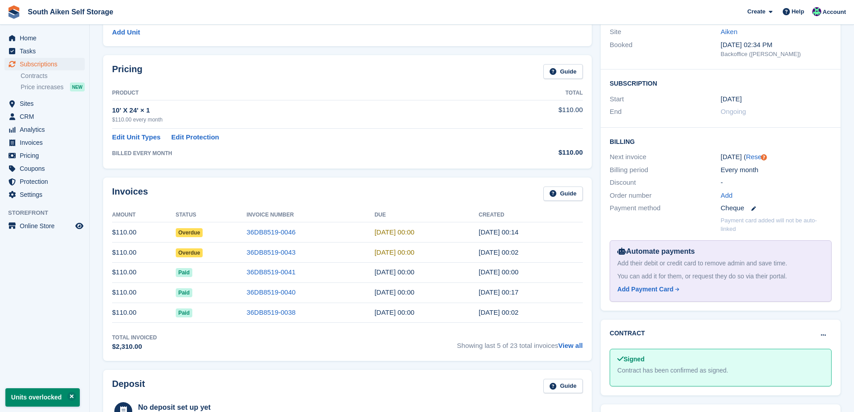
scroll to position [135, 0]
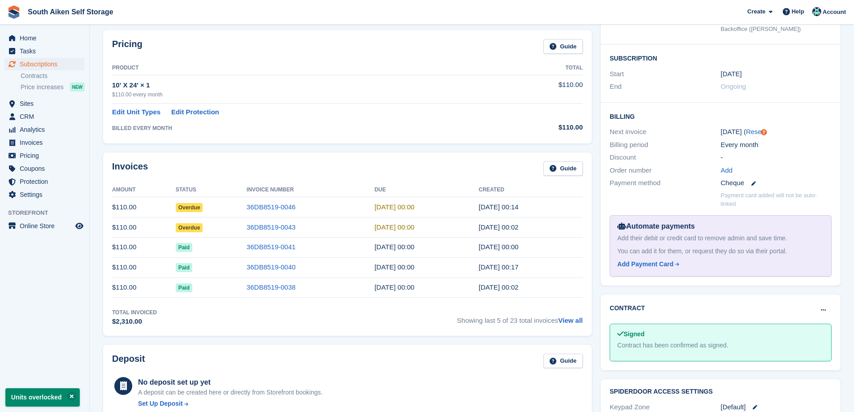
click at [189, 229] on span "Overdue" at bounding box center [189, 227] width 27 height 9
click at [261, 226] on link "36DB8519-0043" at bounding box center [271, 227] width 49 height 8
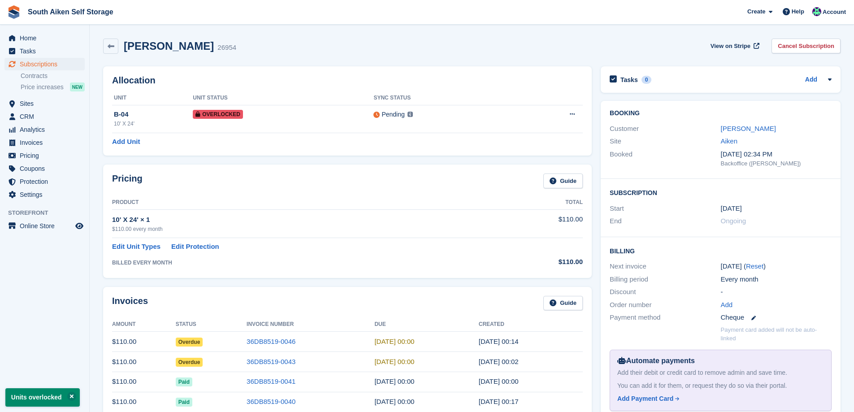
scroll to position [135, 0]
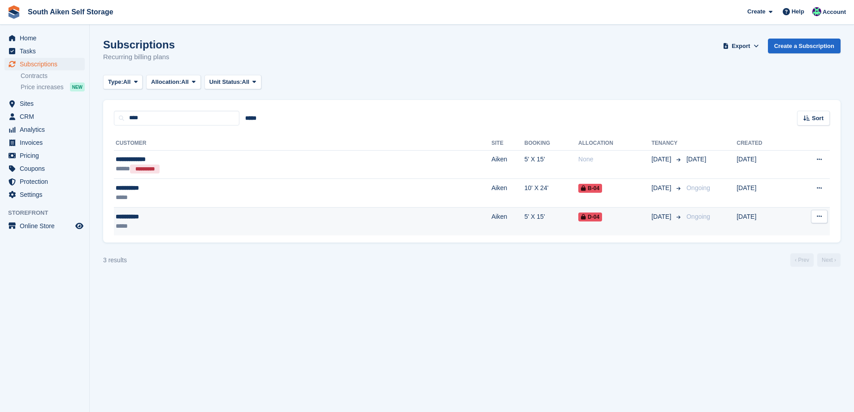
click at [579, 218] on span "D-04" at bounding box center [591, 217] width 24 height 9
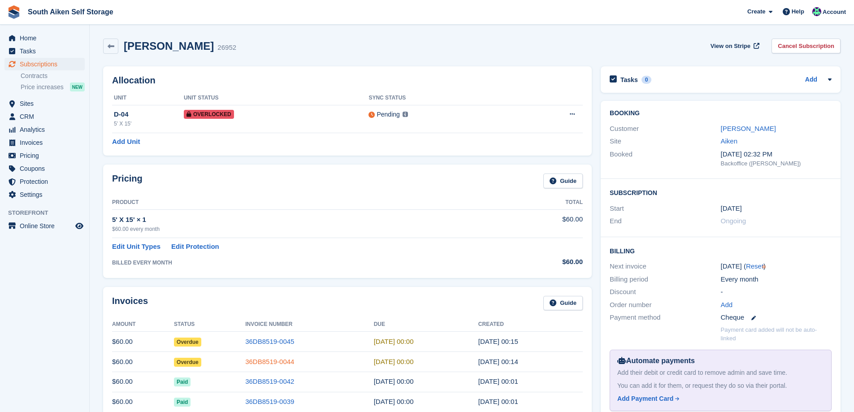
click at [276, 361] on link "36DB8519-0044" at bounding box center [269, 362] width 49 height 8
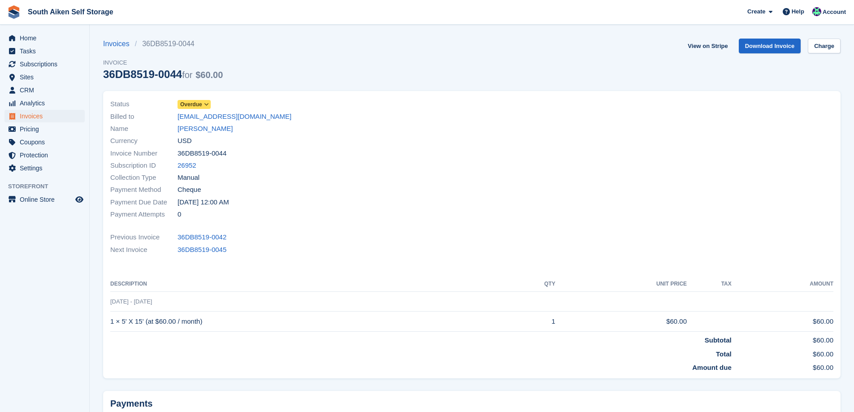
click at [208, 104] on icon at bounding box center [206, 104] width 5 height 5
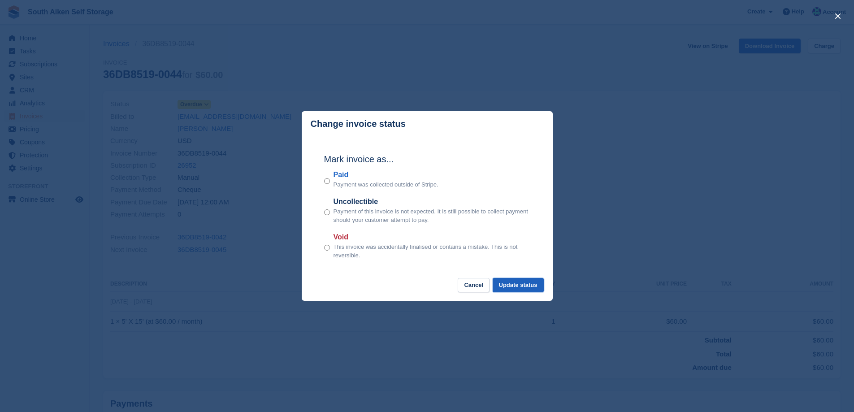
click at [514, 287] on button "Update status" at bounding box center [518, 285] width 51 height 15
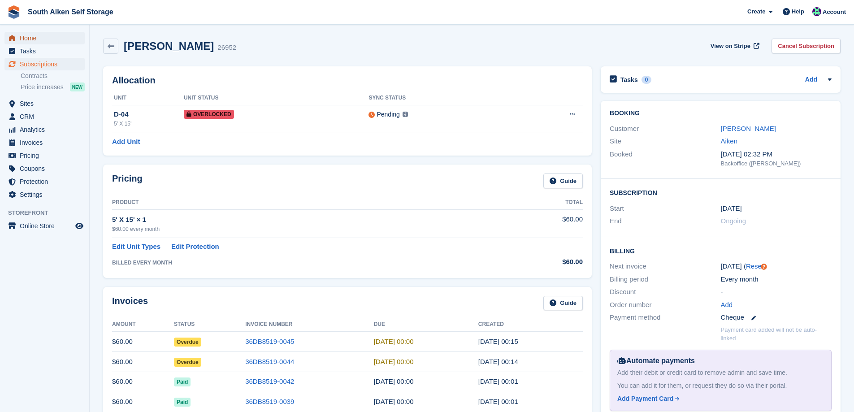
click at [45, 35] on span "Home" at bounding box center [47, 38] width 54 height 13
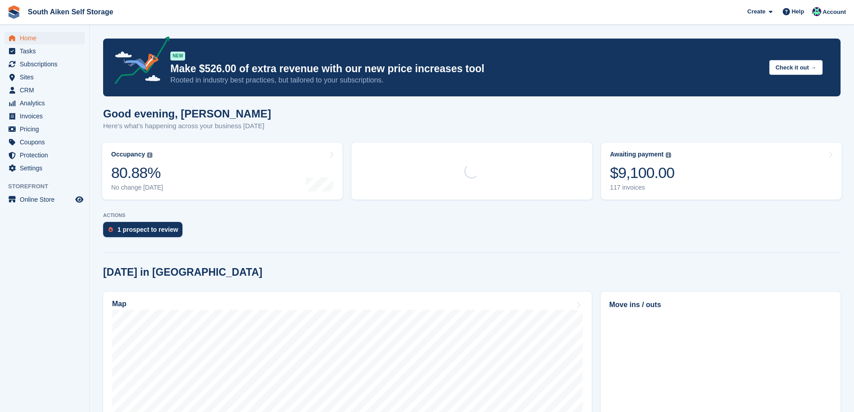
scroll to position [90, 0]
